Goal: Information Seeking & Learning: Learn about a topic

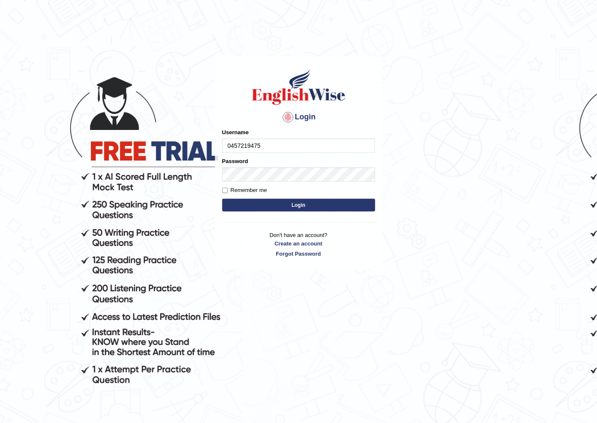
type input "0457219475"
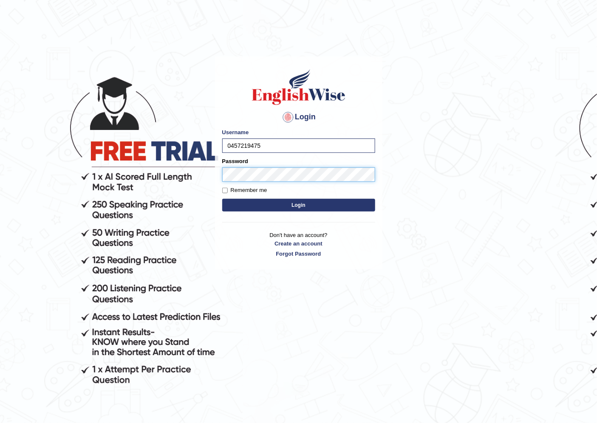
click at [222, 199] on button "Login" at bounding box center [298, 205] width 153 height 13
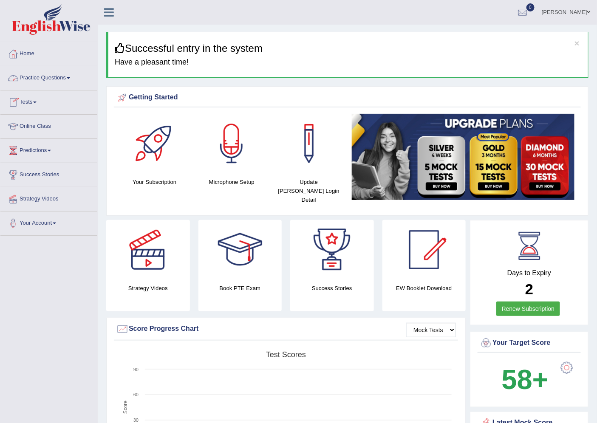
click at [33, 104] on link "Tests" at bounding box center [48, 101] width 97 height 21
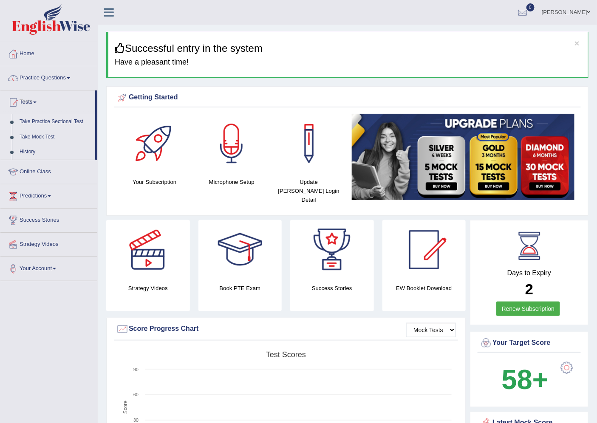
click at [48, 118] on link "Take Practice Sectional Test" at bounding box center [55, 121] width 79 height 15
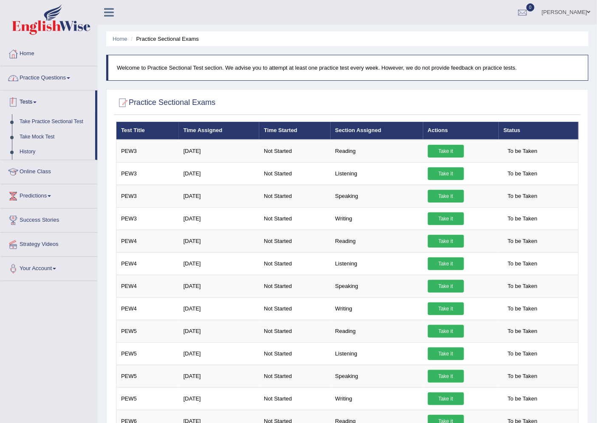
click at [65, 77] on link "Practice Questions" at bounding box center [48, 76] width 97 height 21
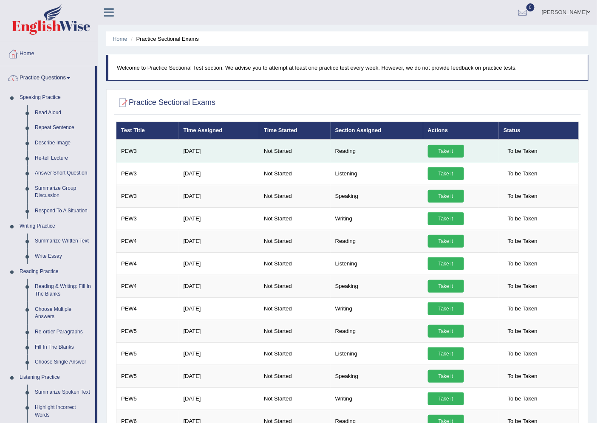
click at [458, 147] on link "Take it" at bounding box center [446, 151] width 36 height 13
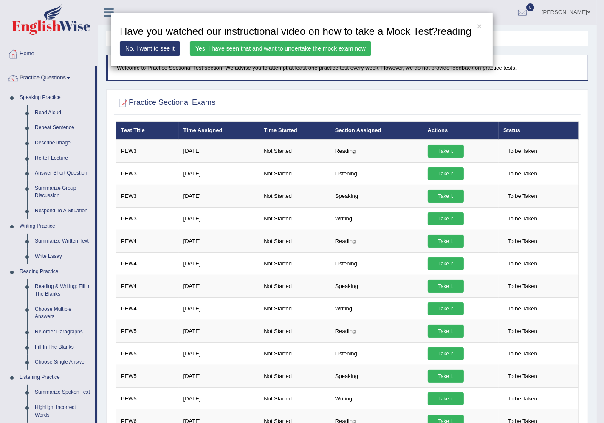
click at [155, 49] on link "No, I want to see it" at bounding box center [150, 48] width 60 height 14
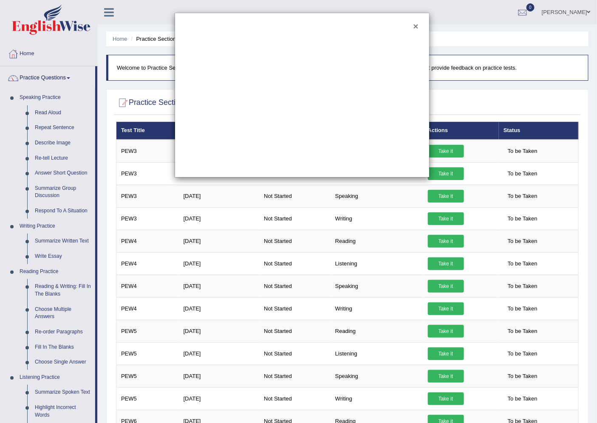
click at [414, 28] on button "×" at bounding box center [416, 26] width 5 height 9
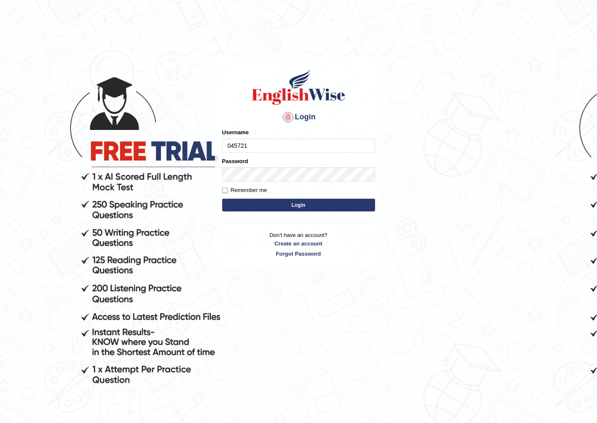
type input "0457219475"
click at [324, 202] on button "Login" at bounding box center [298, 205] width 153 height 13
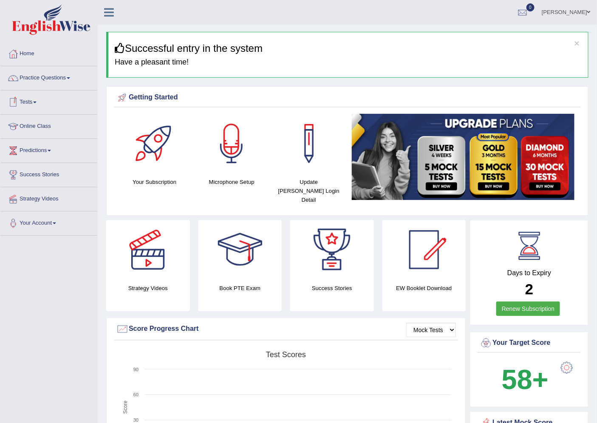
click at [36, 102] on span at bounding box center [34, 103] width 3 height 2
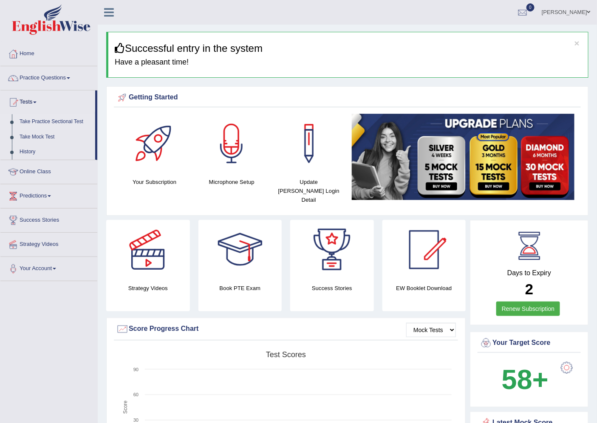
click at [51, 120] on link "Take Practice Sectional Test" at bounding box center [55, 121] width 79 height 15
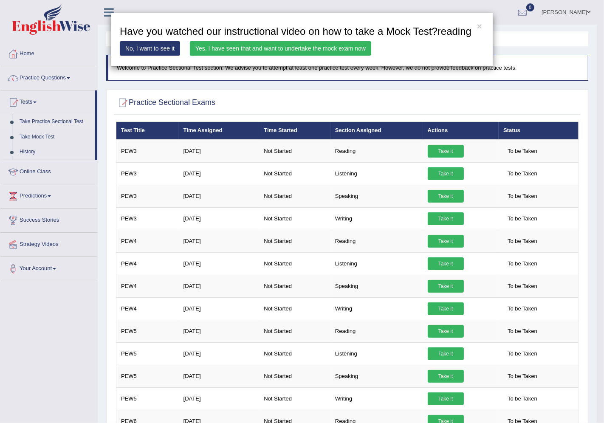
click at [232, 43] on link "Yes, I have seen that and want to undertake the mock exam now" at bounding box center [280, 48] width 181 height 14
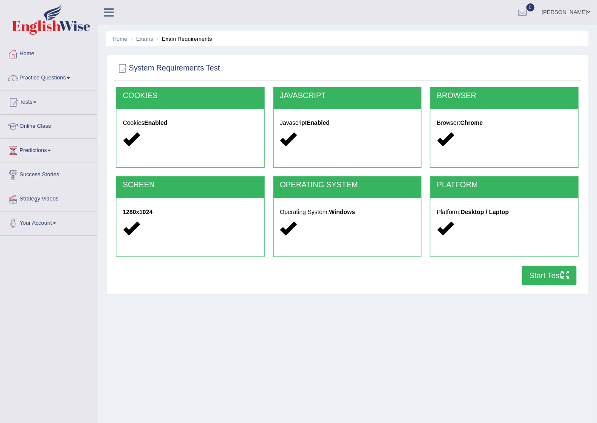
click at [543, 270] on button "Start Test" at bounding box center [549, 276] width 54 height 20
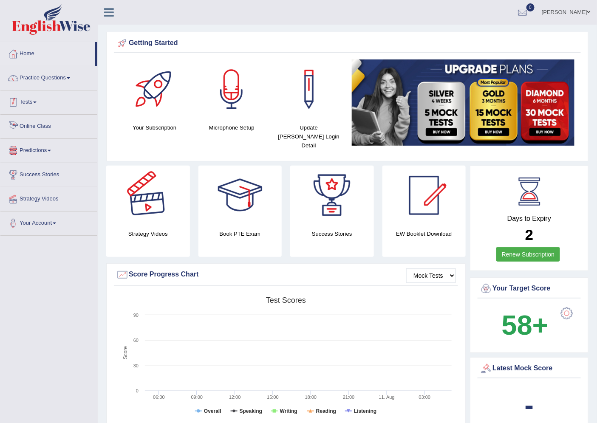
click at [32, 102] on link "Tests" at bounding box center [48, 101] width 97 height 21
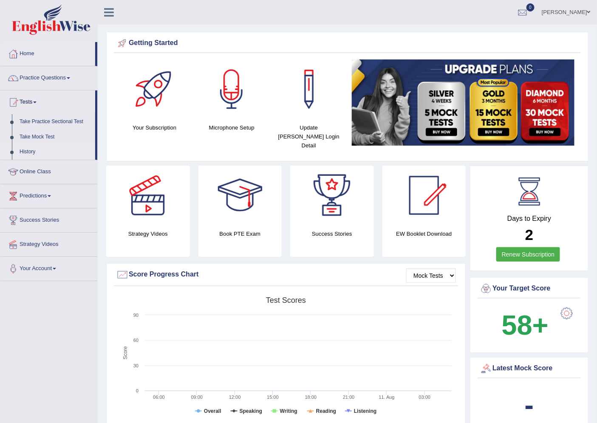
click at [30, 150] on link "History" at bounding box center [55, 152] width 79 height 15
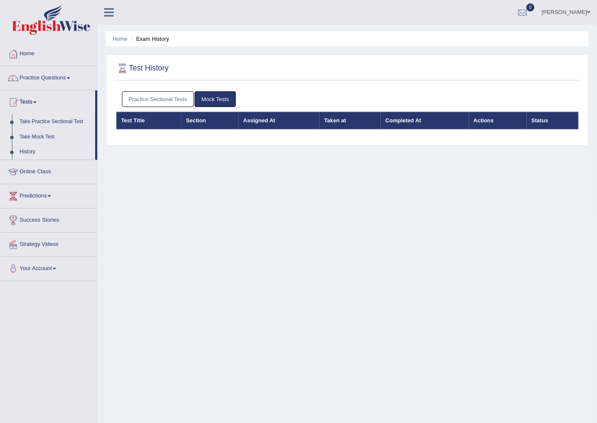
click at [221, 101] on link "Mock Tests" at bounding box center [215, 99] width 41 height 16
click at [57, 119] on link "Take Practice Sectional Test" at bounding box center [55, 121] width 79 height 15
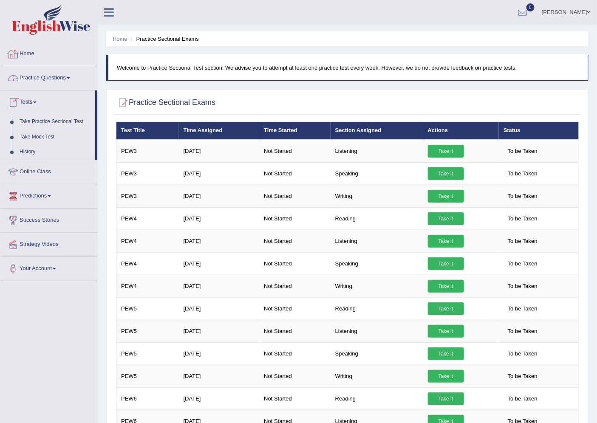
click at [32, 52] on link "Home" at bounding box center [48, 52] width 97 height 21
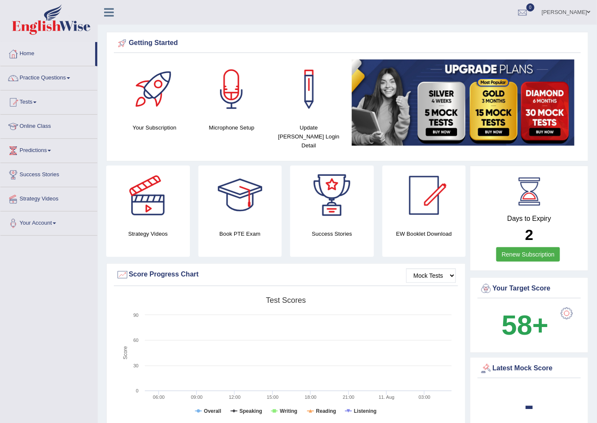
scroll to position [94, 0]
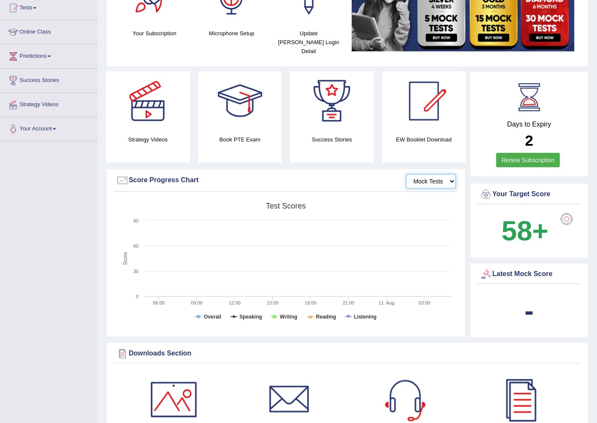
click at [434, 174] on select "Mock Tests" at bounding box center [431, 181] width 50 height 14
click at [406, 174] on select "Mock Tests" at bounding box center [431, 181] width 50 height 14
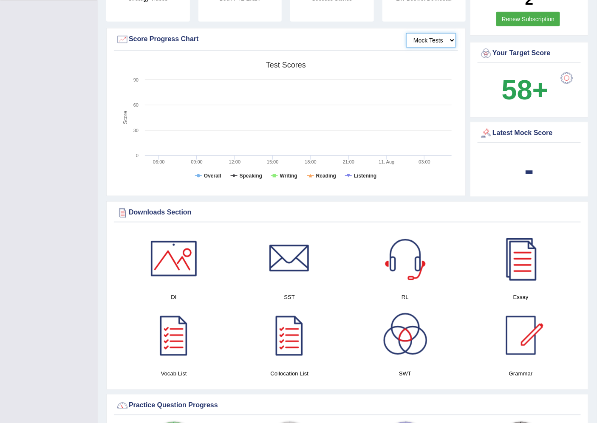
scroll to position [236, 0]
click at [523, 150] on div "-" at bounding box center [529, 169] width 99 height 41
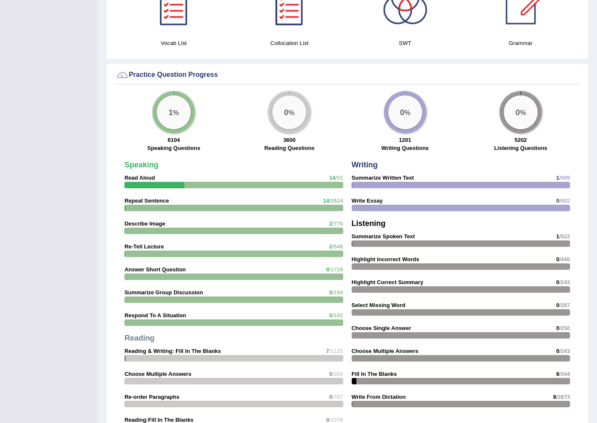
scroll to position [798, 0]
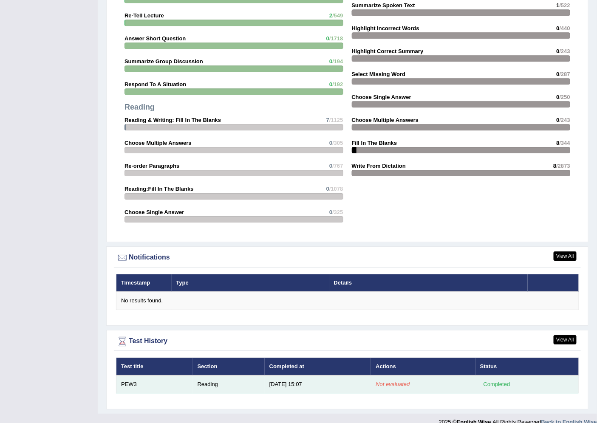
click at [390, 381] on em "Not evaluated" at bounding box center [393, 384] width 34 height 6
click at [496, 380] on div "Completed" at bounding box center [496, 384] width 33 height 9
click at [210, 376] on td "Reading" at bounding box center [229, 385] width 72 height 18
click at [133, 376] on td "PEW3" at bounding box center [154, 385] width 77 height 18
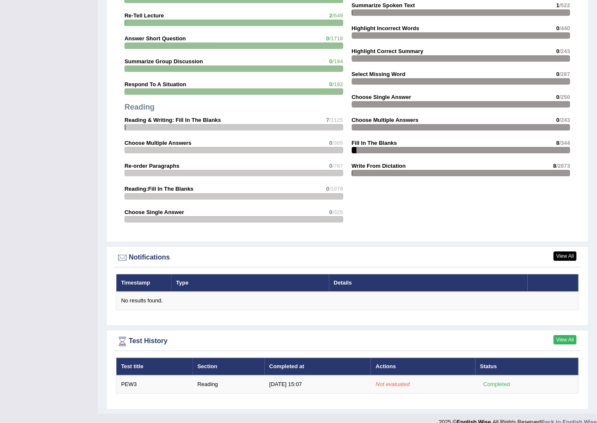
click at [570, 335] on link "View All" at bounding box center [565, 339] width 23 height 9
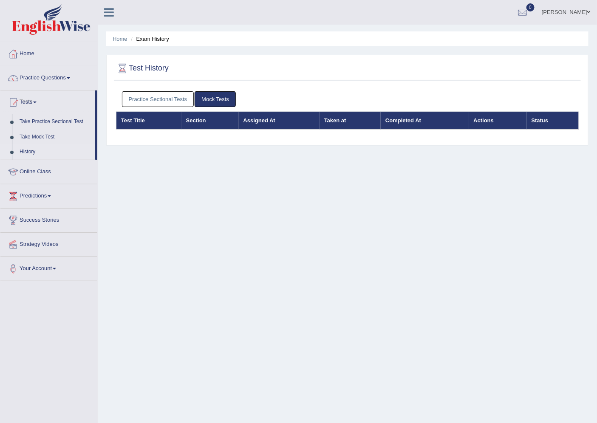
click at [183, 96] on link "Practice Sectional Tests" at bounding box center [158, 99] width 72 height 16
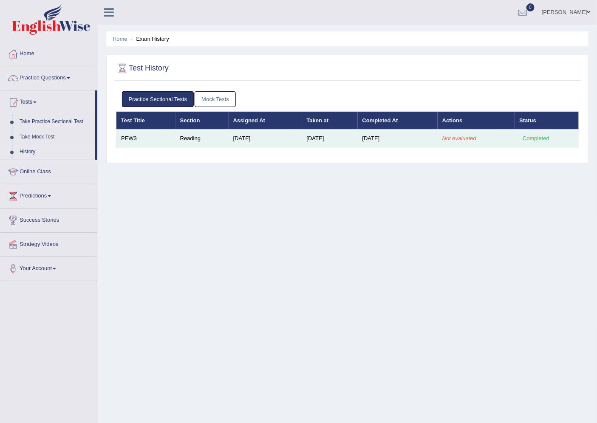
click at [528, 136] on div "Completed" at bounding box center [536, 138] width 33 height 9
click at [468, 137] on em "Not evaluated" at bounding box center [459, 138] width 34 height 6
click at [389, 138] on td "[DATE]" at bounding box center [398, 139] width 80 height 18
click at [319, 139] on td "[DATE]" at bounding box center [330, 139] width 56 height 18
click at [238, 139] on td "[DATE]" at bounding box center [266, 139] width 74 height 18
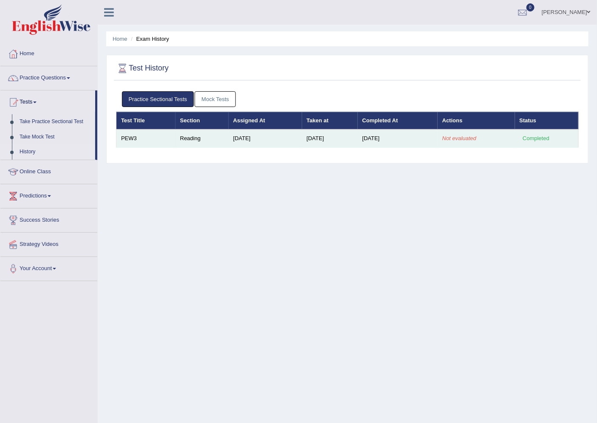
click at [190, 141] on td "Reading" at bounding box center [202, 139] width 53 height 18
click at [130, 142] on td "PEW3" at bounding box center [145, 139] width 59 height 18
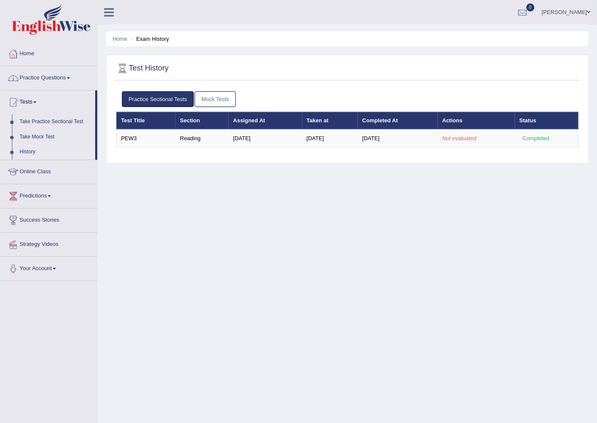
click at [51, 77] on link "Practice Questions" at bounding box center [48, 76] width 97 height 21
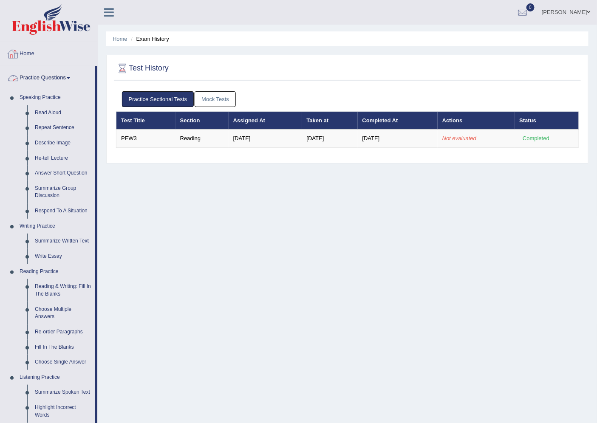
click at [31, 51] on link "Home" at bounding box center [48, 52] width 97 height 21
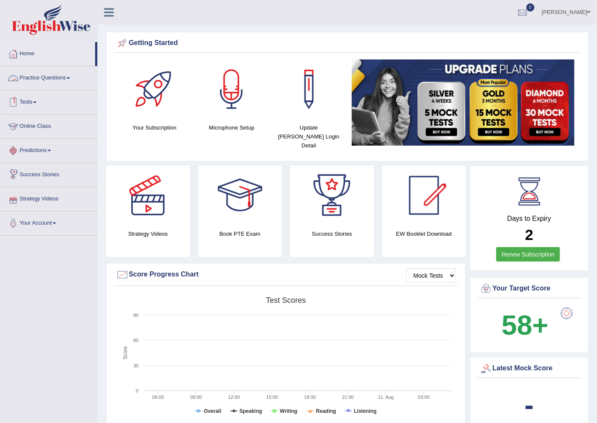
click at [31, 105] on link "Tests" at bounding box center [48, 101] width 97 height 21
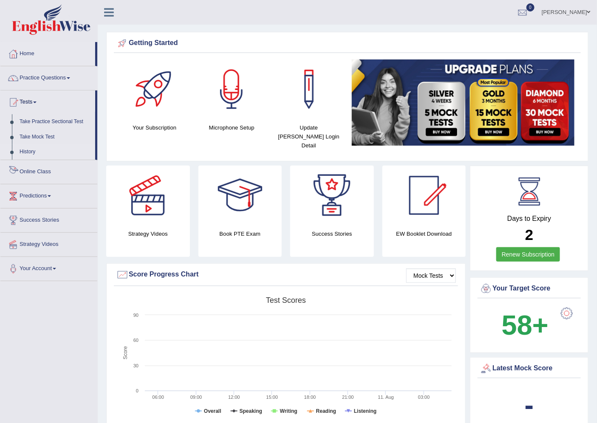
click at [23, 152] on link "History" at bounding box center [55, 152] width 79 height 15
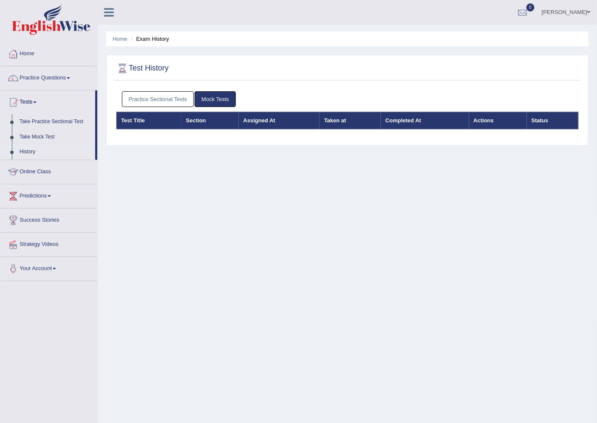
click at [155, 97] on link "Practice Sectional Tests" at bounding box center [158, 99] width 72 height 16
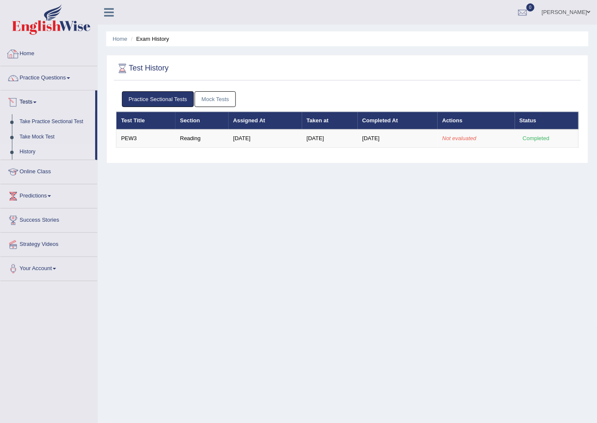
click at [26, 54] on link "Home" at bounding box center [48, 52] width 97 height 21
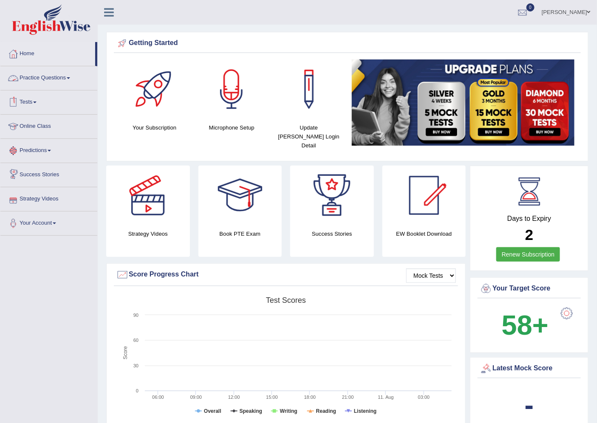
click at [61, 77] on link "Practice Questions" at bounding box center [48, 76] width 97 height 21
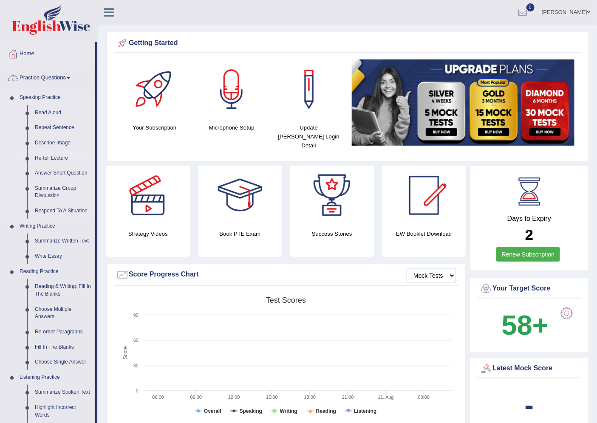
click at [60, 156] on link "Re-tell Lecture" at bounding box center [63, 158] width 64 height 15
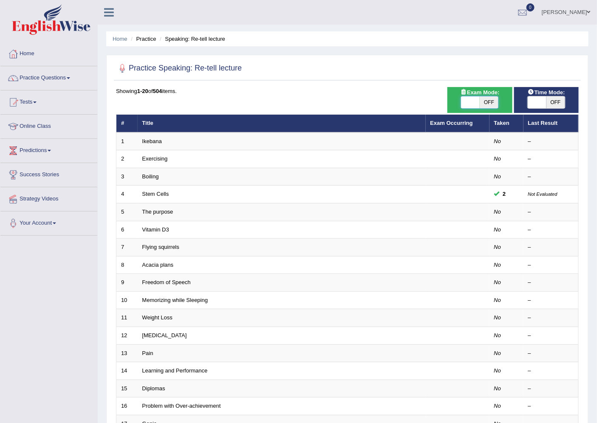
click at [475, 101] on span at bounding box center [470, 102] width 19 height 12
checkbox input "true"
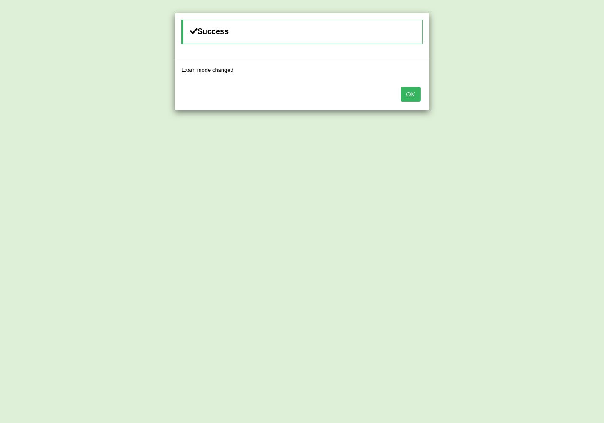
click at [417, 95] on button "OK" at bounding box center [411, 94] width 20 height 14
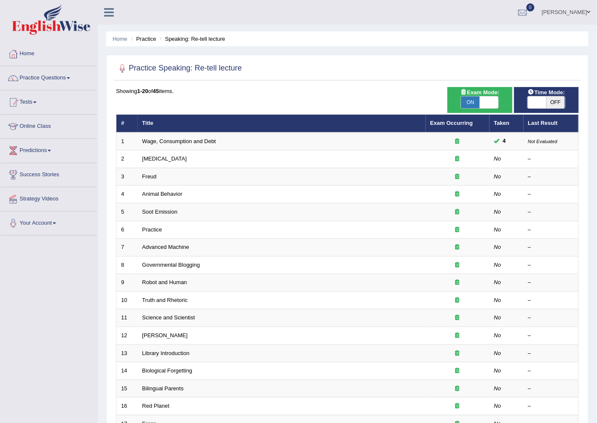
click at [536, 99] on span at bounding box center [537, 102] width 19 height 12
checkbox input "true"
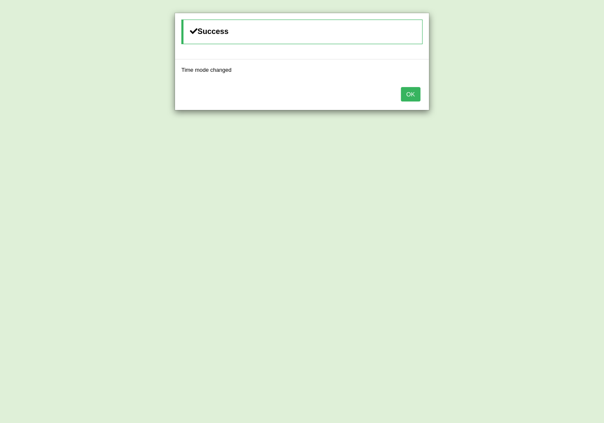
click at [405, 95] on button "OK" at bounding box center [411, 94] width 20 height 14
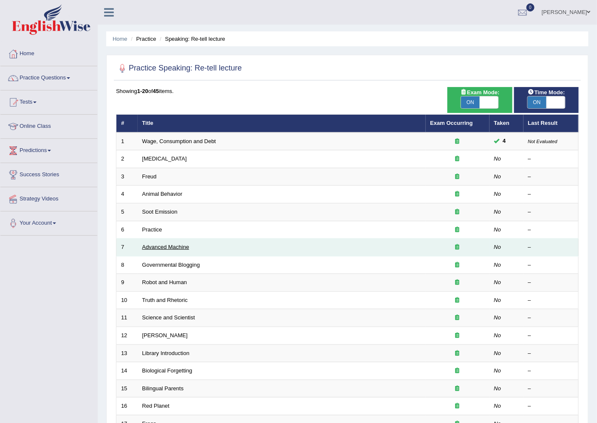
click at [185, 244] on link "Advanced Machine" at bounding box center [165, 247] width 47 height 6
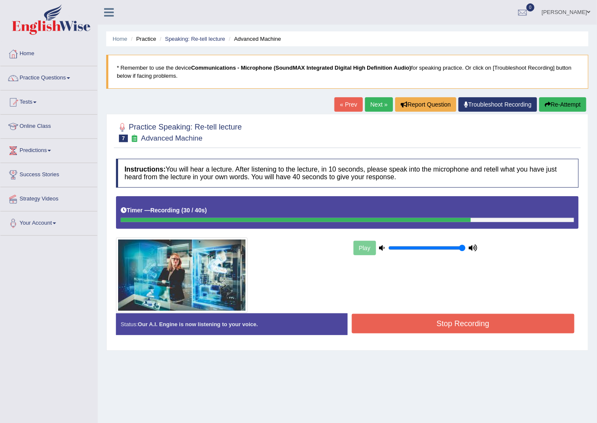
click at [444, 325] on button "Stop Recording" at bounding box center [463, 324] width 223 height 20
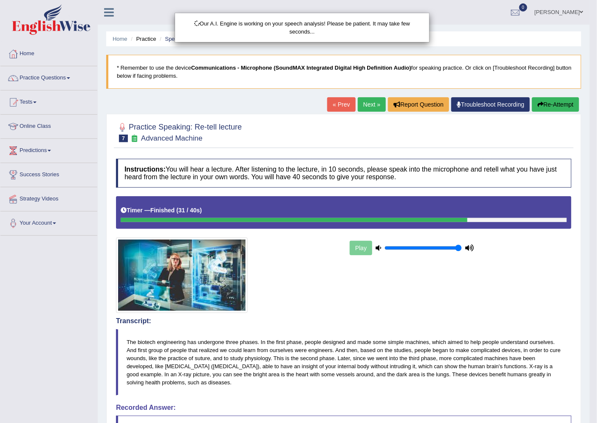
click at [105, 349] on div "Our A.I. Engine is working on your speech analysis! Please be patient. It may t…" at bounding box center [298, 211] width 597 height 423
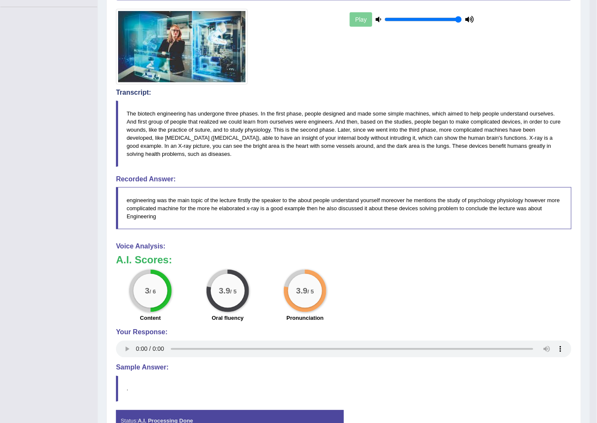
scroll to position [45, 0]
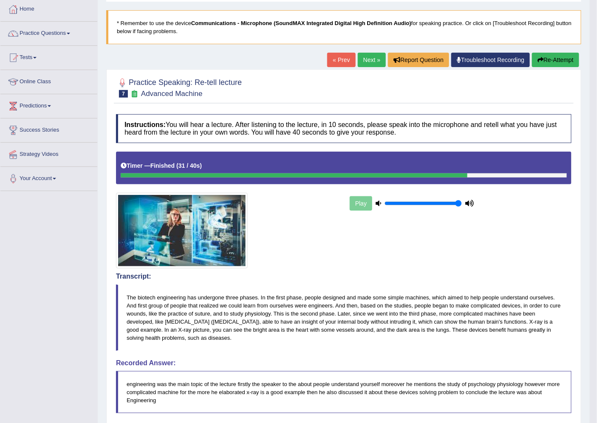
click at [563, 64] on button "Re-Attempt" at bounding box center [555, 60] width 47 height 14
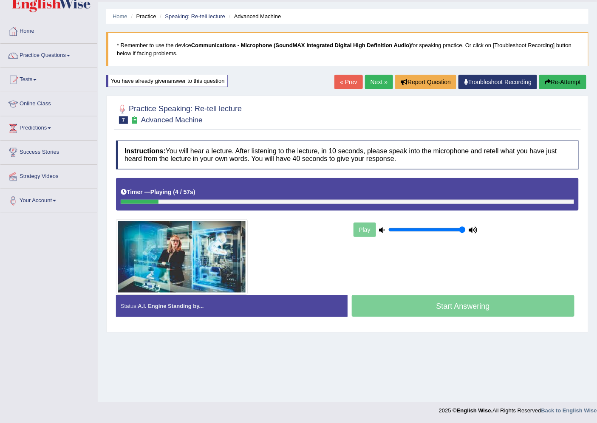
click at [571, 81] on button "Re-Attempt" at bounding box center [562, 82] width 47 height 14
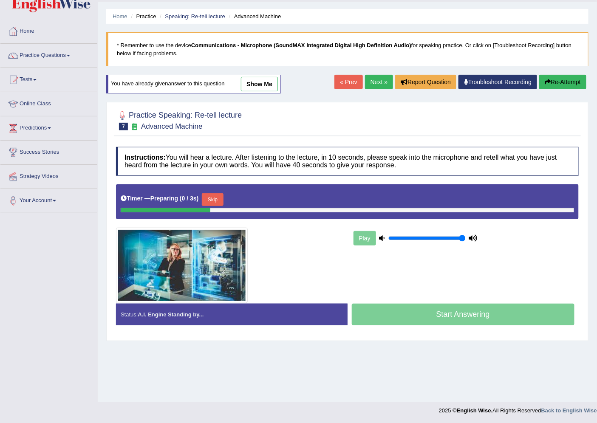
scroll to position [23, 0]
click at [376, 78] on link "Next »" at bounding box center [379, 82] width 28 height 14
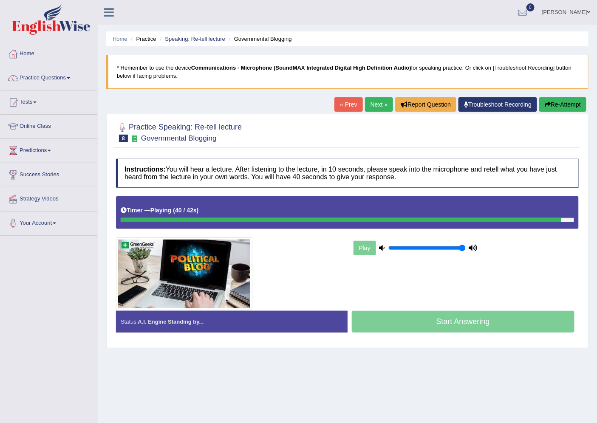
click at [549, 105] on icon "button" at bounding box center [548, 105] width 6 height 6
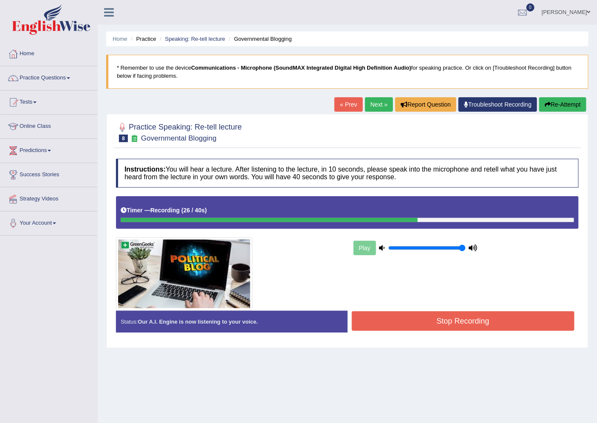
click at [467, 321] on button "Stop Recording" at bounding box center [463, 322] width 223 height 20
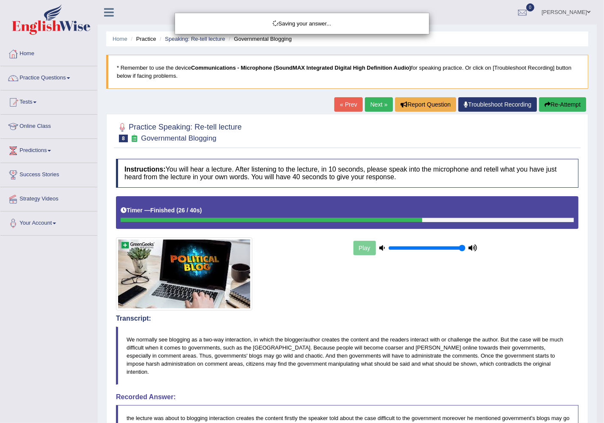
click at [213, 377] on div "Saving your answer..." at bounding box center [302, 211] width 604 height 423
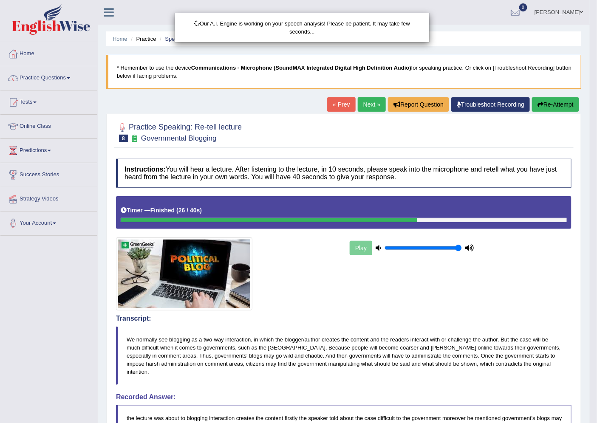
click at [105, 309] on div "Our A.I. Engine is working on your speech analysis! Please be patient. It may t…" at bounding box center [298, 211] width 597 height 423
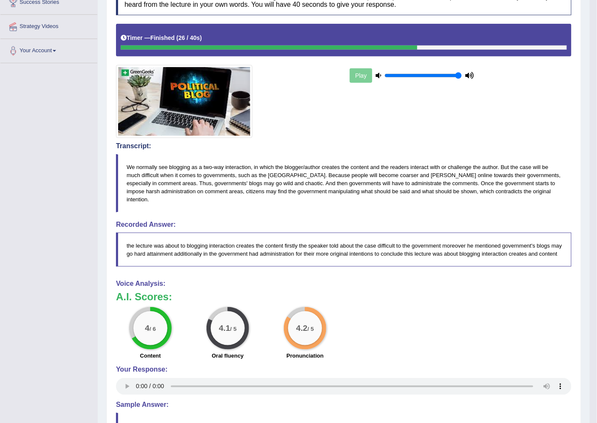
scroll to position [18, 0]
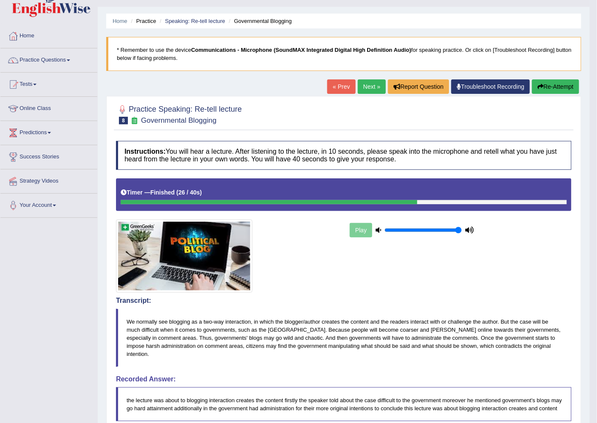
click at [371, 88] on link "Next »" at bounding box center [372, 86] width 28 height 14
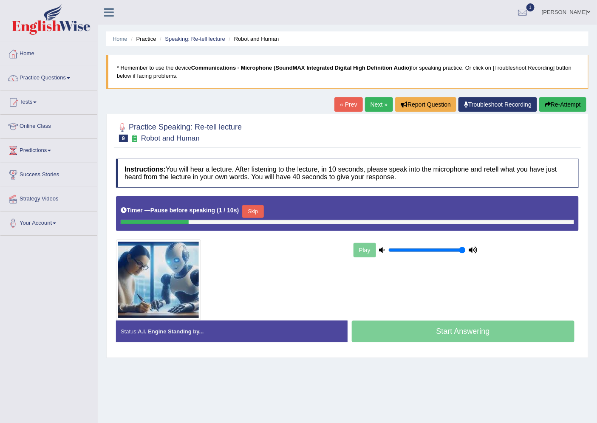
drag, startPoint x: 158, startPoint y: 221, endPoint x: 271, endPoint y: 240, distance: 114.1
click at [271, 240] on div "Instructions: You will hear a lecture. After listening to the lecture, in 10 se…" at bounding box center [347, 254] width 467 height 198
click at [551, 108] on button "Re-Attempt" at bounding box center [562, 104] width 47 height 14
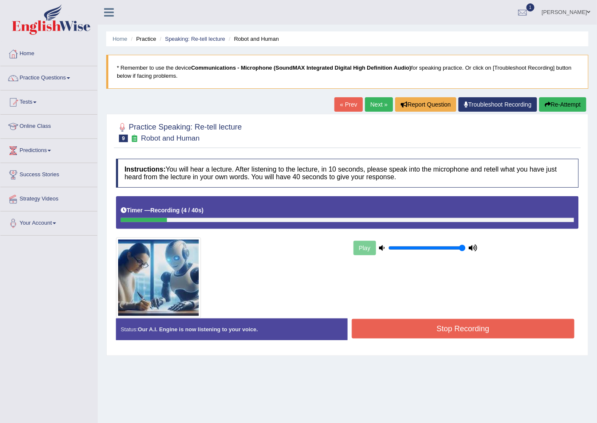
click at [547, 108] on button "Re-Attempt" at bounding box center [562, 104] width 47 height 14
click at [564, 108] on button "Re-Attempt" at bounding box center [562, 104] width 47 height 14
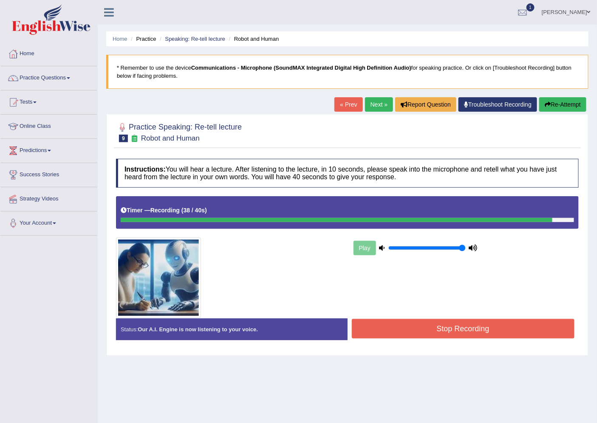
click at [527, 333] on button "Stop Recording" at bounding box center [463, 329] width 223 height 20
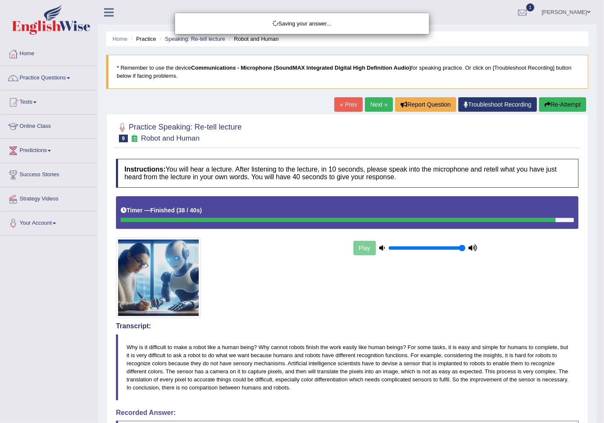
click at [293, 326] on div "Saving your answer..." at bounding box center [302, 211] width 604 height 423
click at [102, 308] on div "Saving your answer..." at bounding box center [302, 211] width 604 height 423
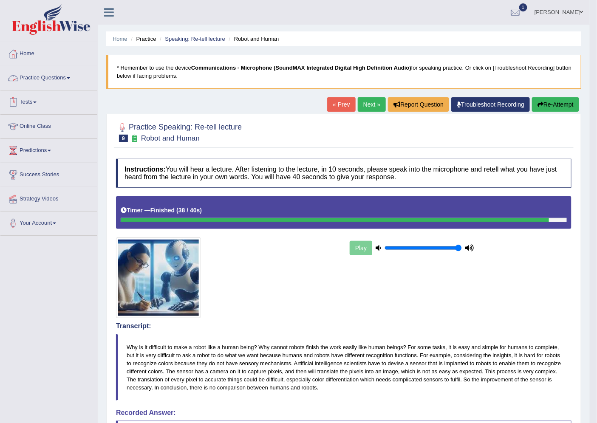
click at [38, 101] on link "Tests" at bounding box center [48, 101] width 97 height 21
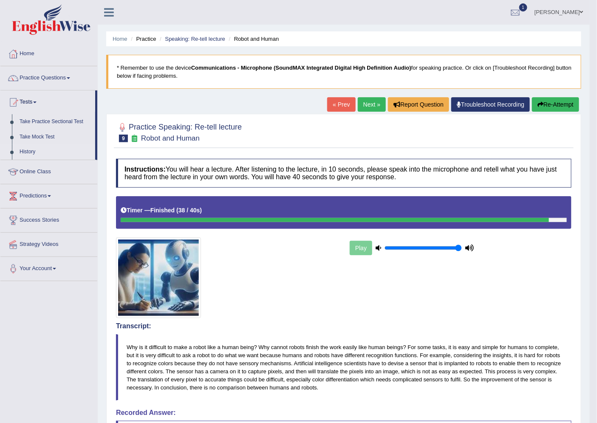
click at [26, 150] on link "History" at bounding box center [55, 152] width 79 height 15
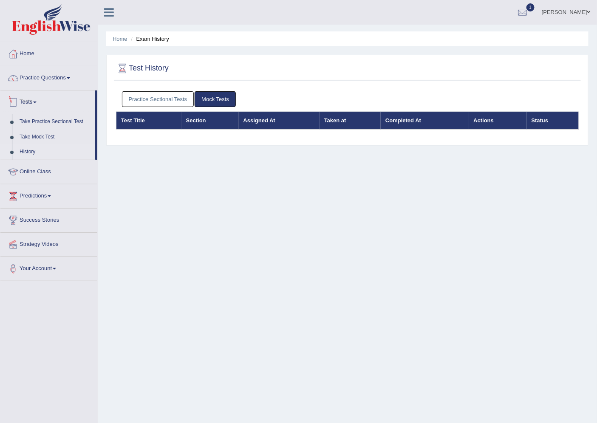
click at [164, 99] on link "Practice Sectional Tests" at bounding box center [158, 99] width 72 height 16
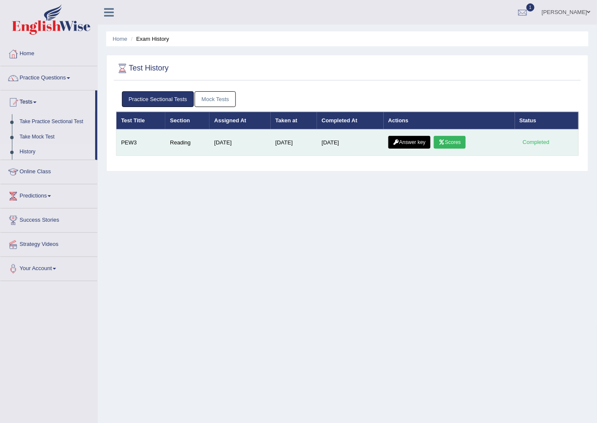
click at [455, 143] on link "Scores" at bounding box center [449, 142] width 31 height 13
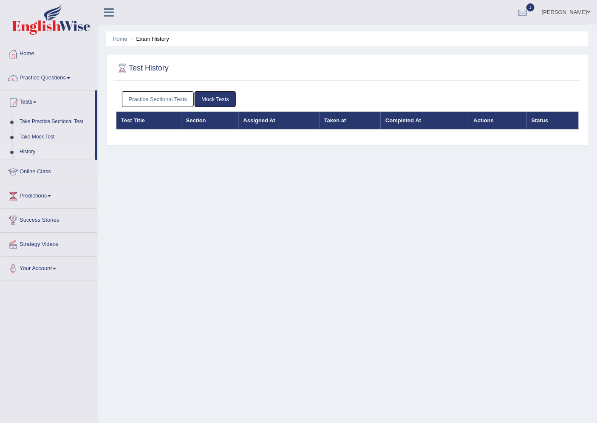
click at [138, 99] on link "Practice Sectional Tests" at bounding box center [158, 99] width 72 height 16
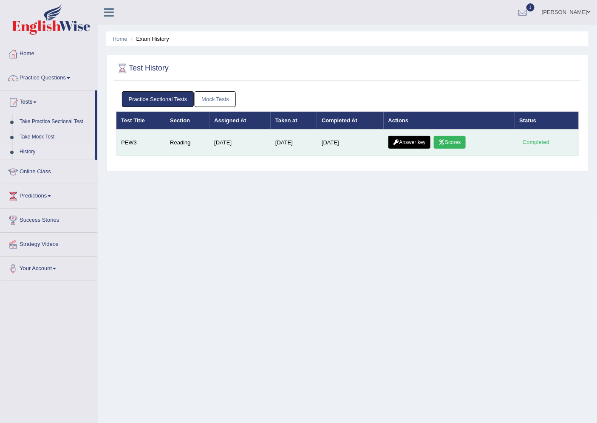
click at [404, 145] on link "Answer key" at bounding box center [409, 142] width 42 height 13
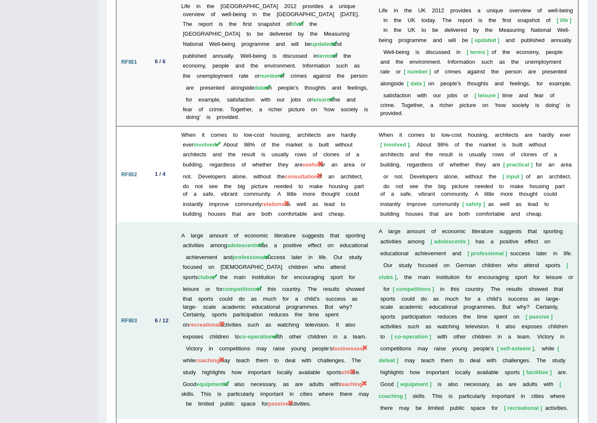
scroll to position [1227, 0]
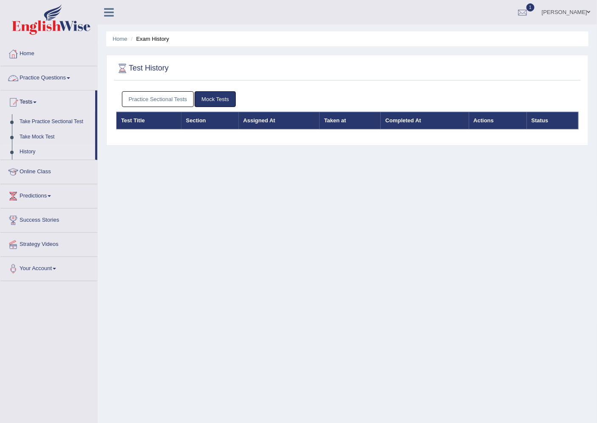
click at [41, 78] on link "Practice Questions" at bounding box center [48, 76] width 97 height 21
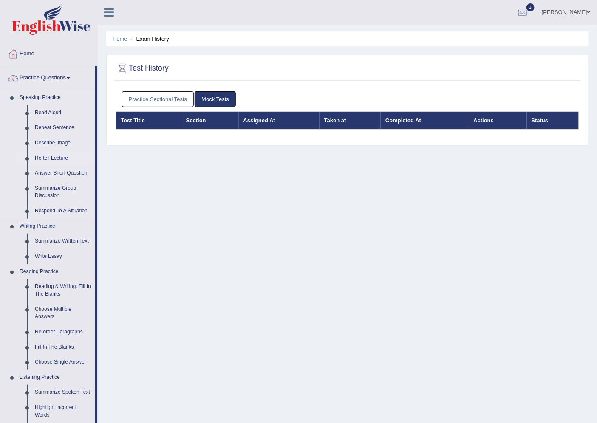
click at [48, 154] on link "Re-tell Lecture" at bounding box center [63, 158] width 64 height 15
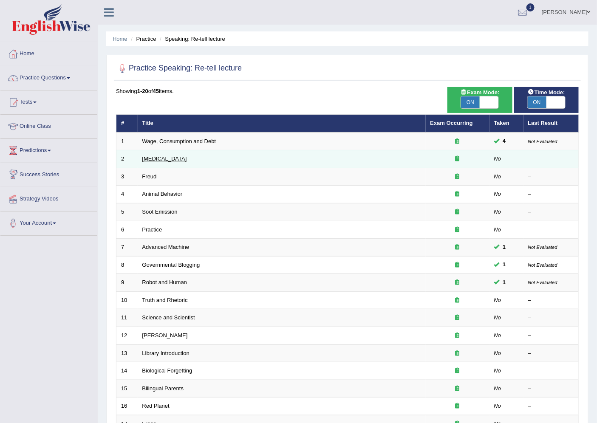
click at [162, 156] on link "[MEDICAL_DATA]" at bounding box center [164, 159] width 45 height 6
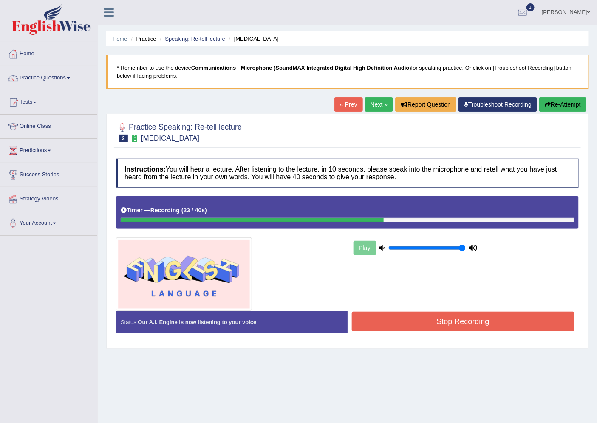
click at [445, 324] on button "Stop Recording" at bounding box center [463, 322] width 223 height 20
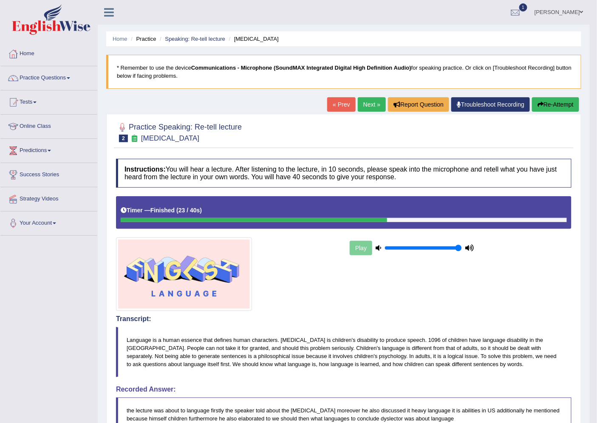
click at [316, 281] on div at bounding box center [228, 275] width 232 height 74
click at [558, 104] on button "Re-Attempt" at bounding box center [555, 104] width 47 height 14
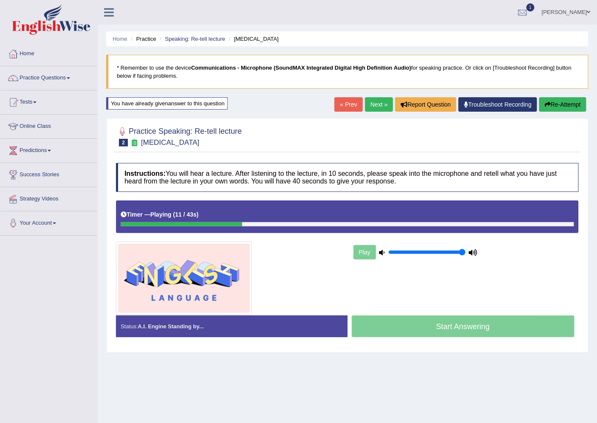
click at [559, 107] on button "Re-Attempt" at bounding box center [562, 104] width 47 height 14
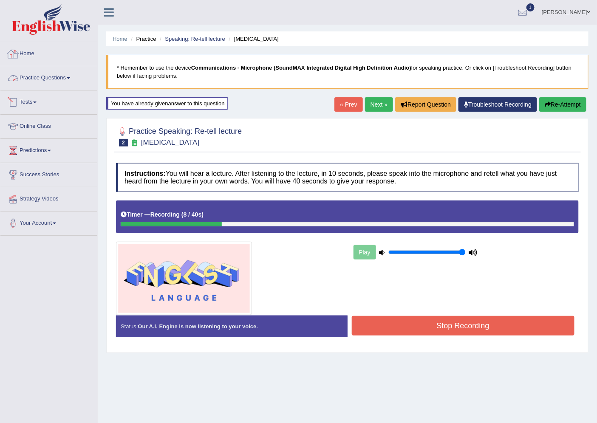
click at [23, 46] on link "Home" at bounding box center [48, 52] width 97 height 21
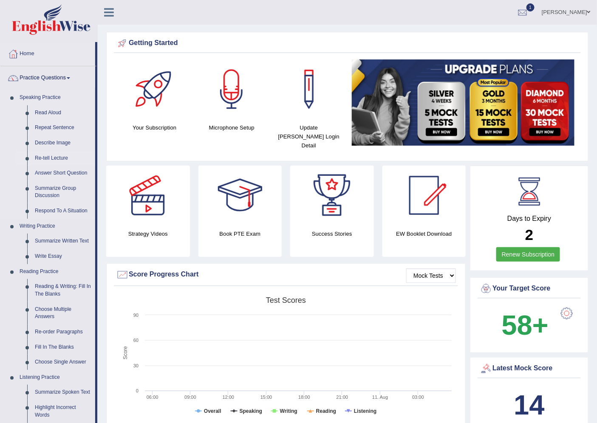
click at [50, 157] on link "Re-tell Lecture" at bounding box center [63, 158] width 64 height 15
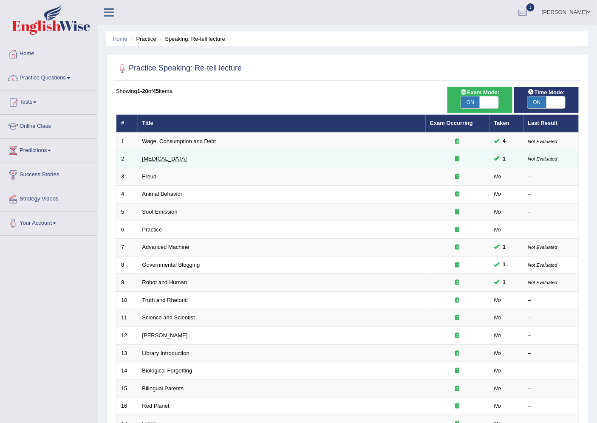
click at [181, 157] on link "[MEDICAL_DATA]" at bounding box center [164, 159] width 45 height 6
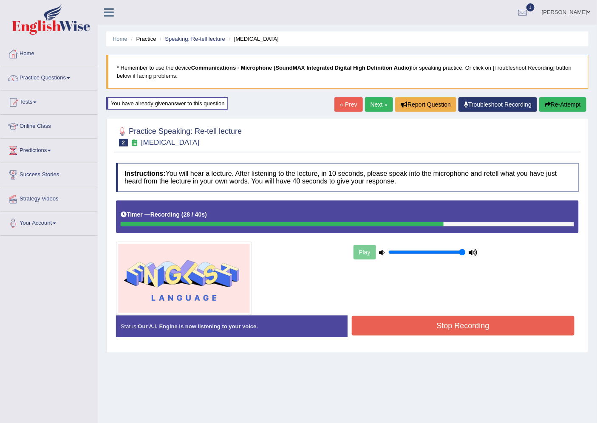
click at [428, 320] on button "Stop Recording" at bounding box center [463, 326] width 223 height 20
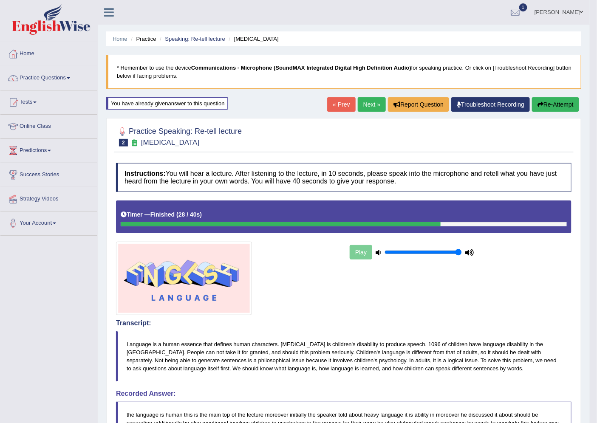
click at [108, 301] on div "Practice Speaking: Re-tell lecture 2 [MEDICAL_DATA] Instructions: You will hear…" at bounding box center [343, 390] width 475 height 544
click at [372, 105] on link "Next »" at bounding box center [372, 104] width 28 height 14
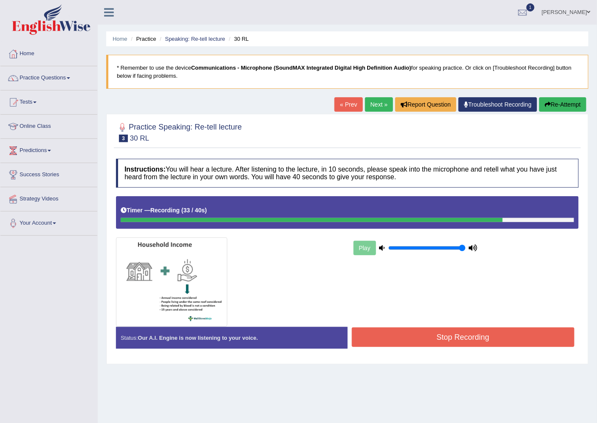
click at [466, 338] on button "Stop Recording" at bounding box center [463, 338] width 223 height 20
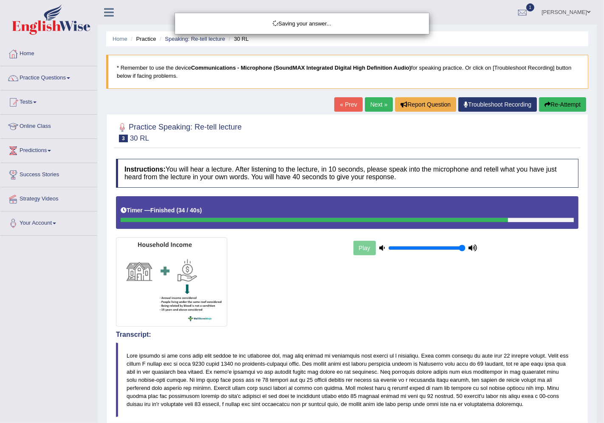
click at [312, 314] on div "Saving your answer..." at bounding box center [302, 211] width 604 height 423
click at [308, 320] on div "Saving your answer..." at bounding box center [302, 211] width 604 height 423
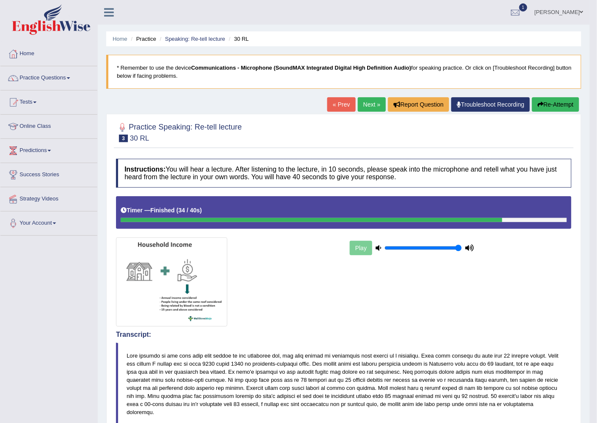
click at [362, 105] on link "Next »" at bounding box center [372, 104] width 28 height 14
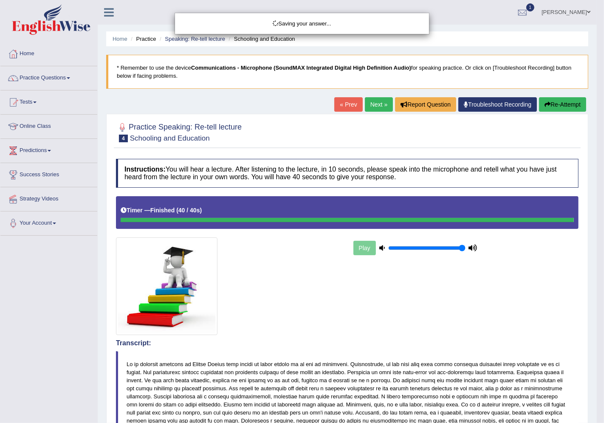
click at [462, 329] on div "Saving your answer..." at bounding box center [302, 211] width 604 height 423
click at [527, 295] on div "Saving your answer..." at bounding box center [302, 211] width 604 height 423
click at [108, 345] on div "Saving your answer..." at bounding box center [302, 211] width 604 height 423
click at [111, 273] on body "Toggle navigation Home Practice Questions Speaking Practice Read Aloud Repeat S…" at bounding box center [302, 211] width 604 height 423
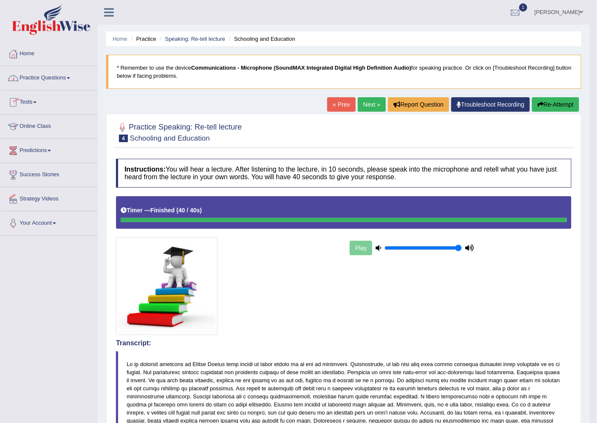
click at [61, 76] on link "Practice Questions" at bounding box center [48, 76] width 97 height 21
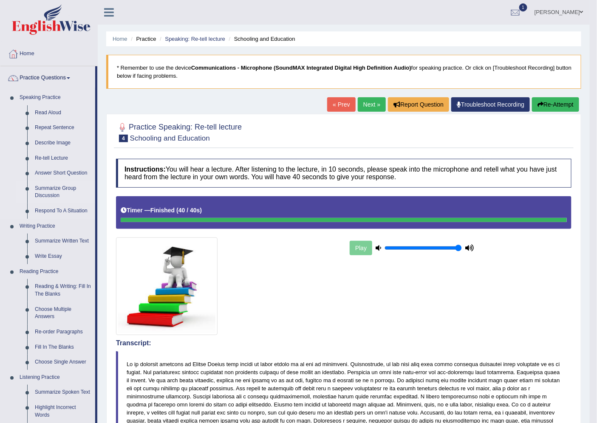
click at [52, 189] on link "Summarize Group Discussion" at bounding box center [63, 192] width 64 height 23
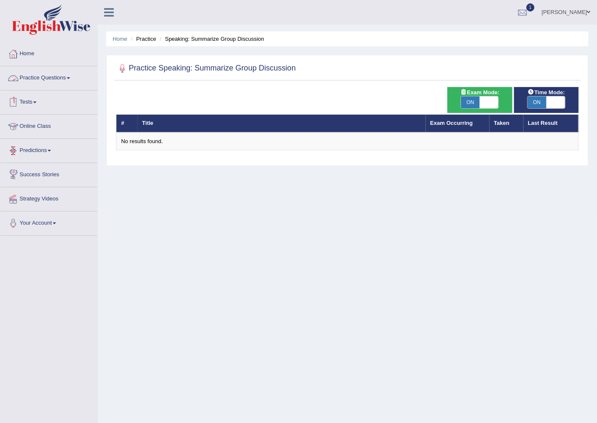
click at [66, 77] on link "Practice Questions" at bounding box center [48, 76] width 97 height 21
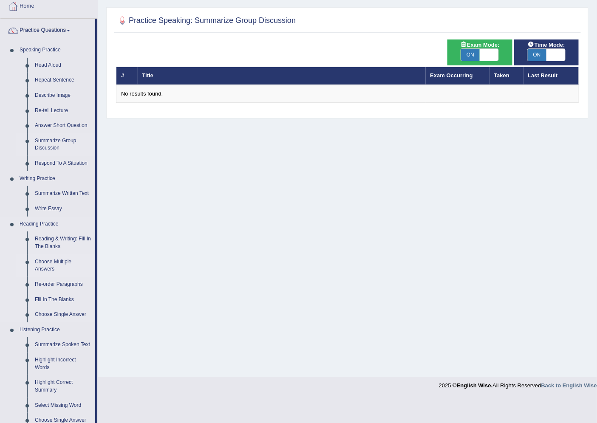
scroll to position [47, 0]
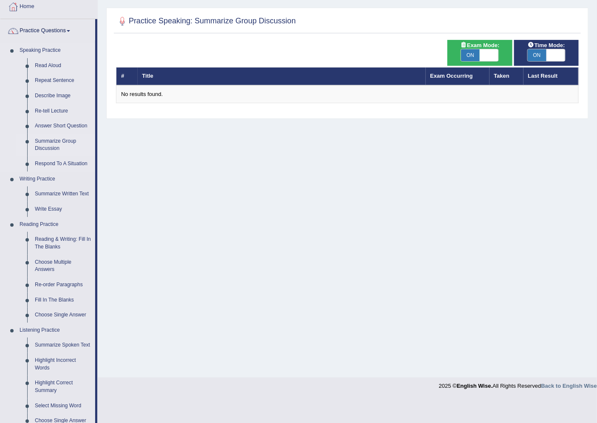
click at [45, 145] on link "Summarize Group Discussion" at bounding box center [63, 145] width 64 height 23
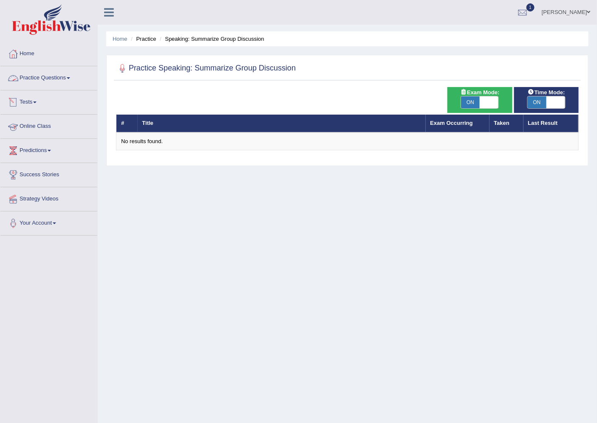
click at [44, 78] on link "Practice Questions" at bounding box center [48, 76] width 97 height 21
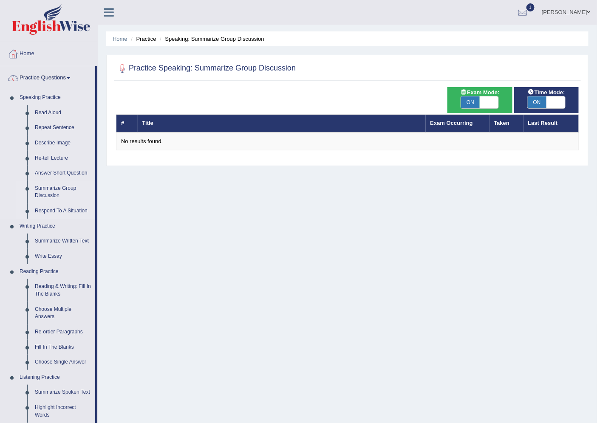
click at [57, 210] on link "Respond To A Situation" at bounding box center [63, 211] width 64 height 15
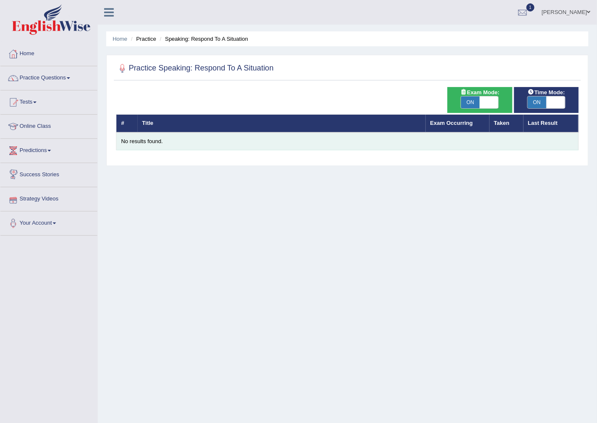
click at [146, 139] on div "No results found." at bounding box center [347, 142] width 453 height 8
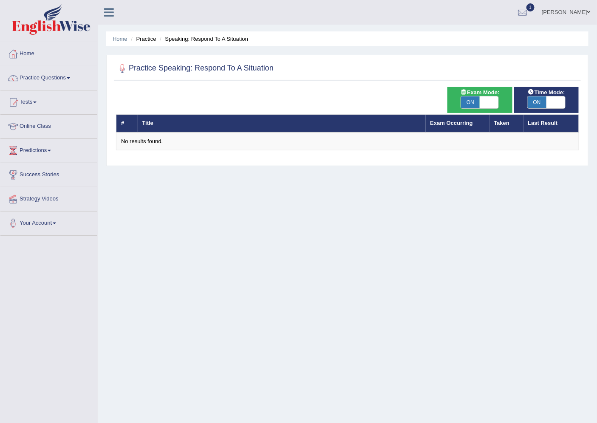
click at [252, 233] on div "Home Practice Speaking: Respond To A Situation Practice Speaking: Respond To A …" at bounding box center [347, 212] width 499 height 425
click at [29, 49] on link "Home" at bounding box center [48, 52] width 97 height 21
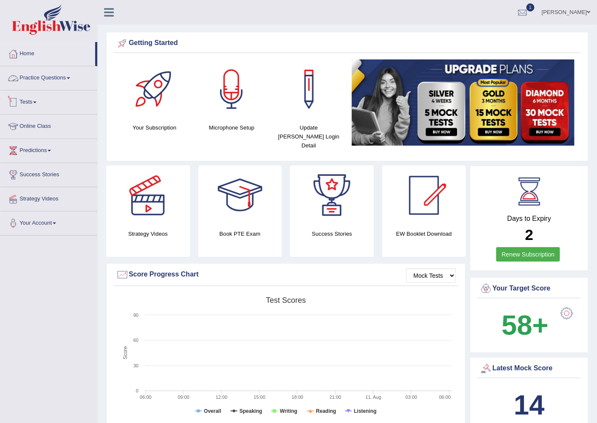
click at [27, 102] on link "Tests" at bounding box center [48, 101] width 97 height 21
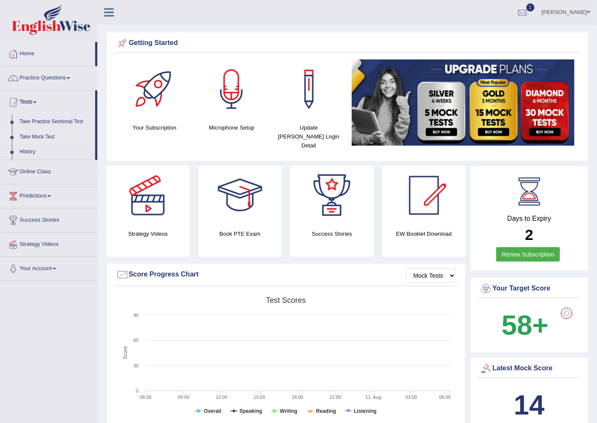
click at [32, 134] on link "Take Mock Test" at bounding box center [55, 137] width 79 height 15
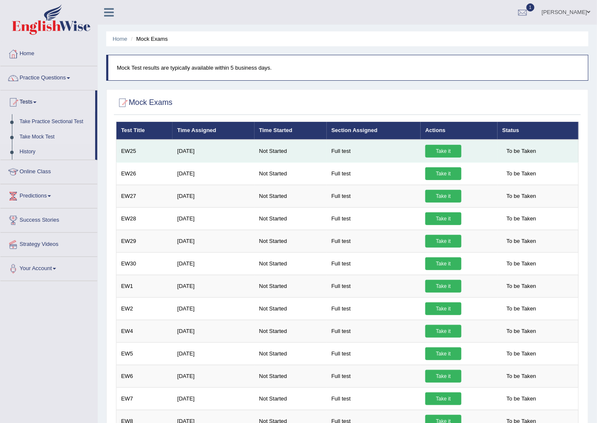
click at [447, 150] on link "Take it" at bounding box center [443, 151] width 36 height 13
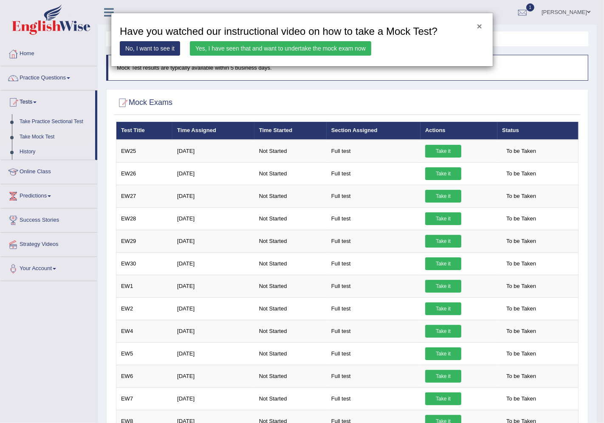
click at [481, 23] on button "×" at bounding box center [479, 26] width 5 height 9
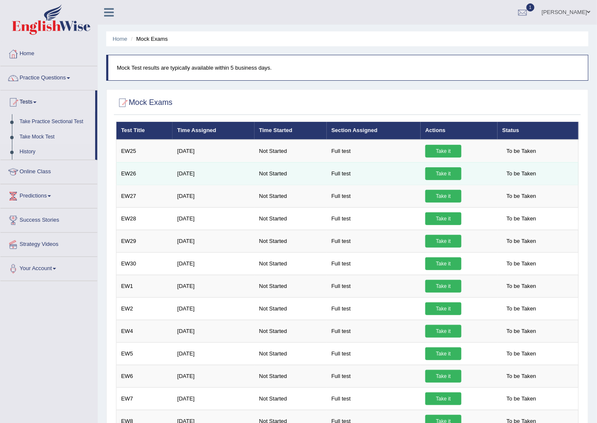
click at [447, 173] on link "Take it" at bounding box center [443, 173] width 36 height 13
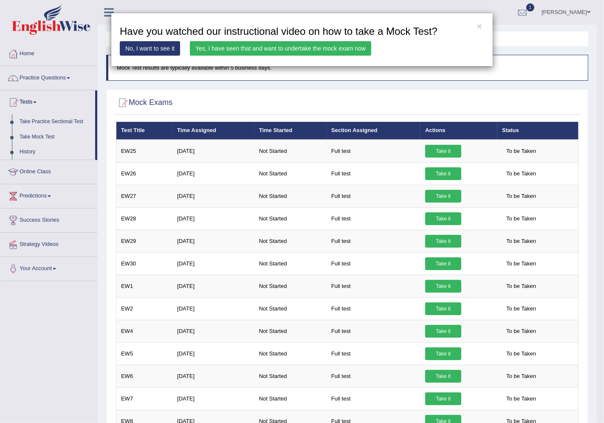
click at [234, 45] on link "Yes, I have seen that and want to undertake the mock exam now" at bounding box center [280, 48] width 181 height 14
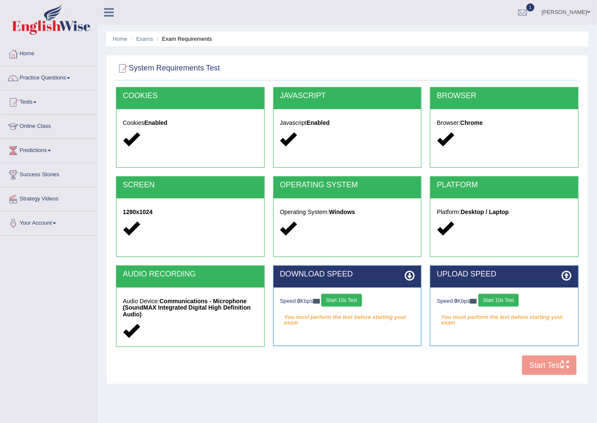
click at [534, 365] on div "COOKIES Cookies Enabled JAVASCRIPT Javascript Enabled BROWSER Browser: Chrome S…" at bounding box center [347, 233] width 467 height 293
click at [345, 300] on button "Start 10s Test" at bounding box center [341, 300] width 40 height 13
click at [502, 300] on button "Start 10s Test" at bounding box center [499, 300] width 40 height 13
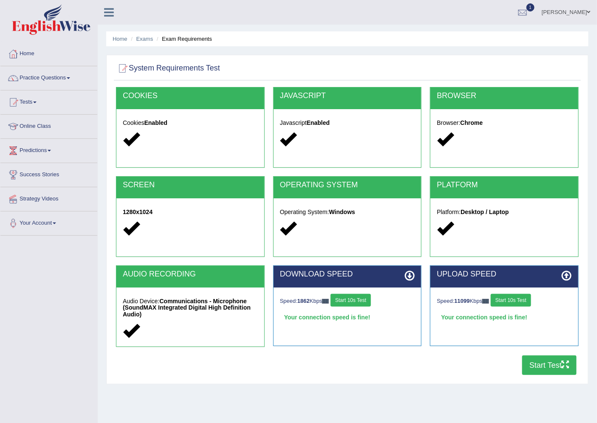
click at [536, 360] on button "Start Test" at bounding box center [549, 366] width 54 height 20
